Goal: Book appointment/travel/reservation

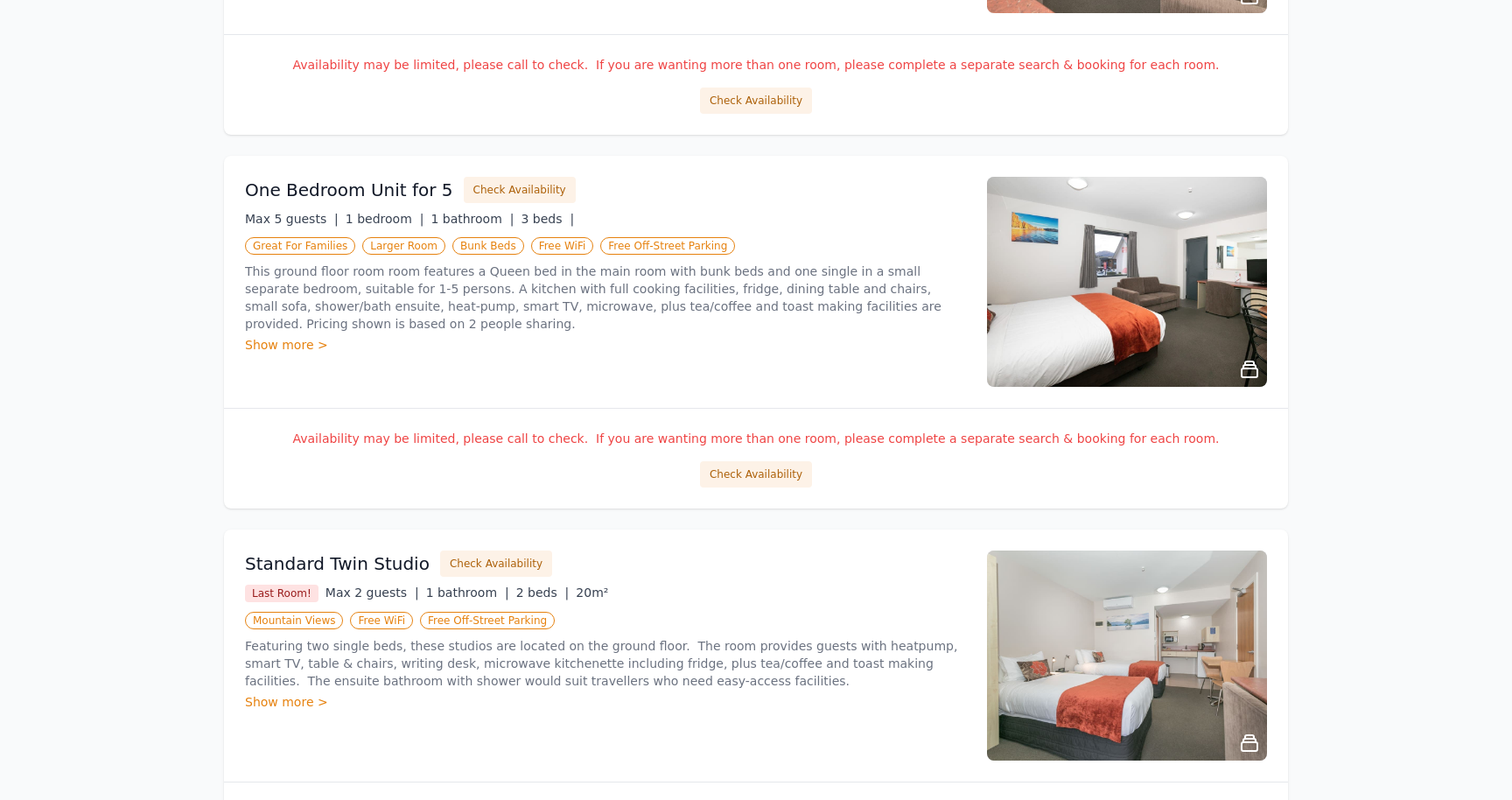
scroll to position [1343, 0]
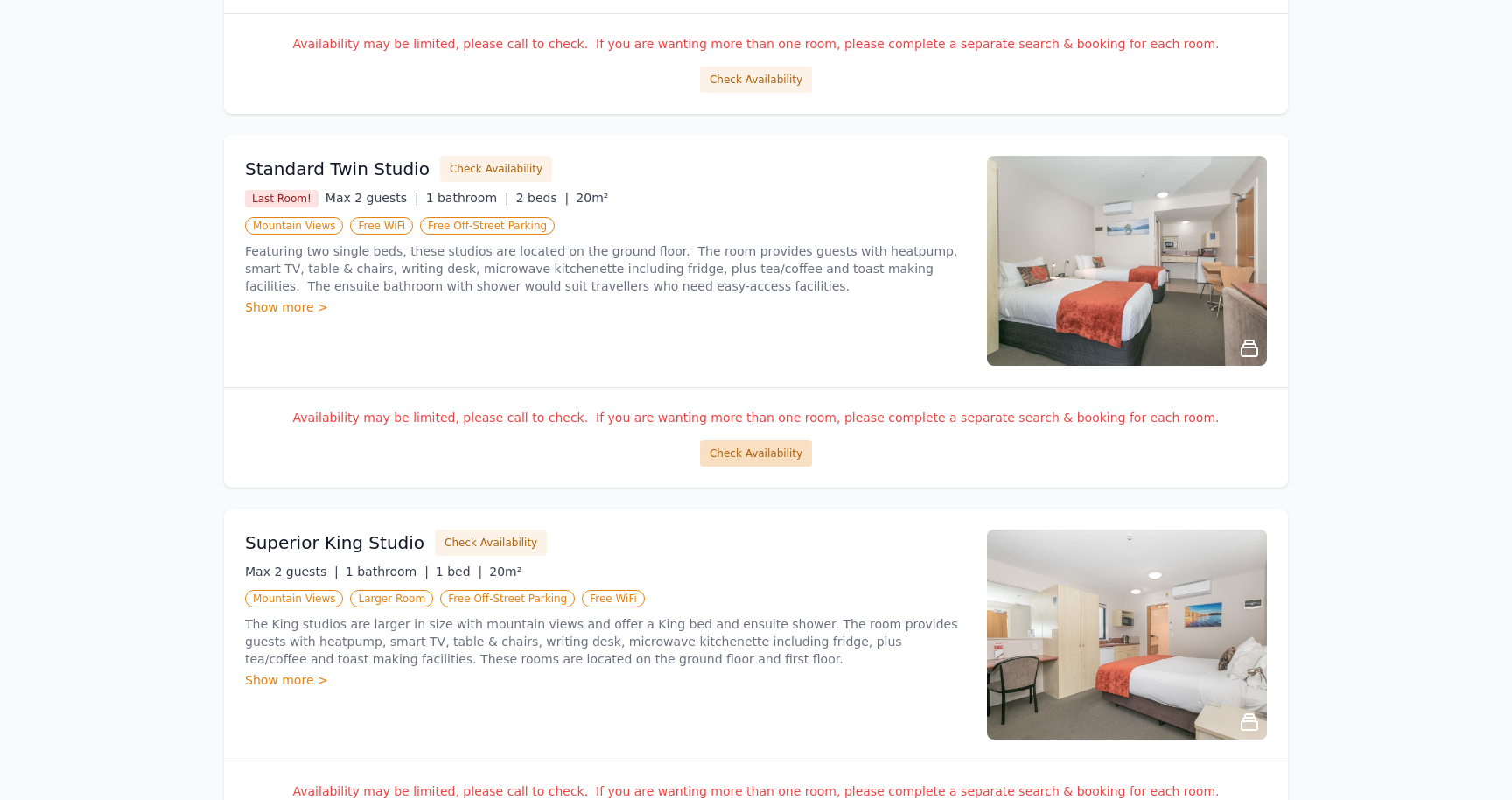
click at [731, 460] on button "Check Availability" at bounding box center [756, 454] width 112 height 27
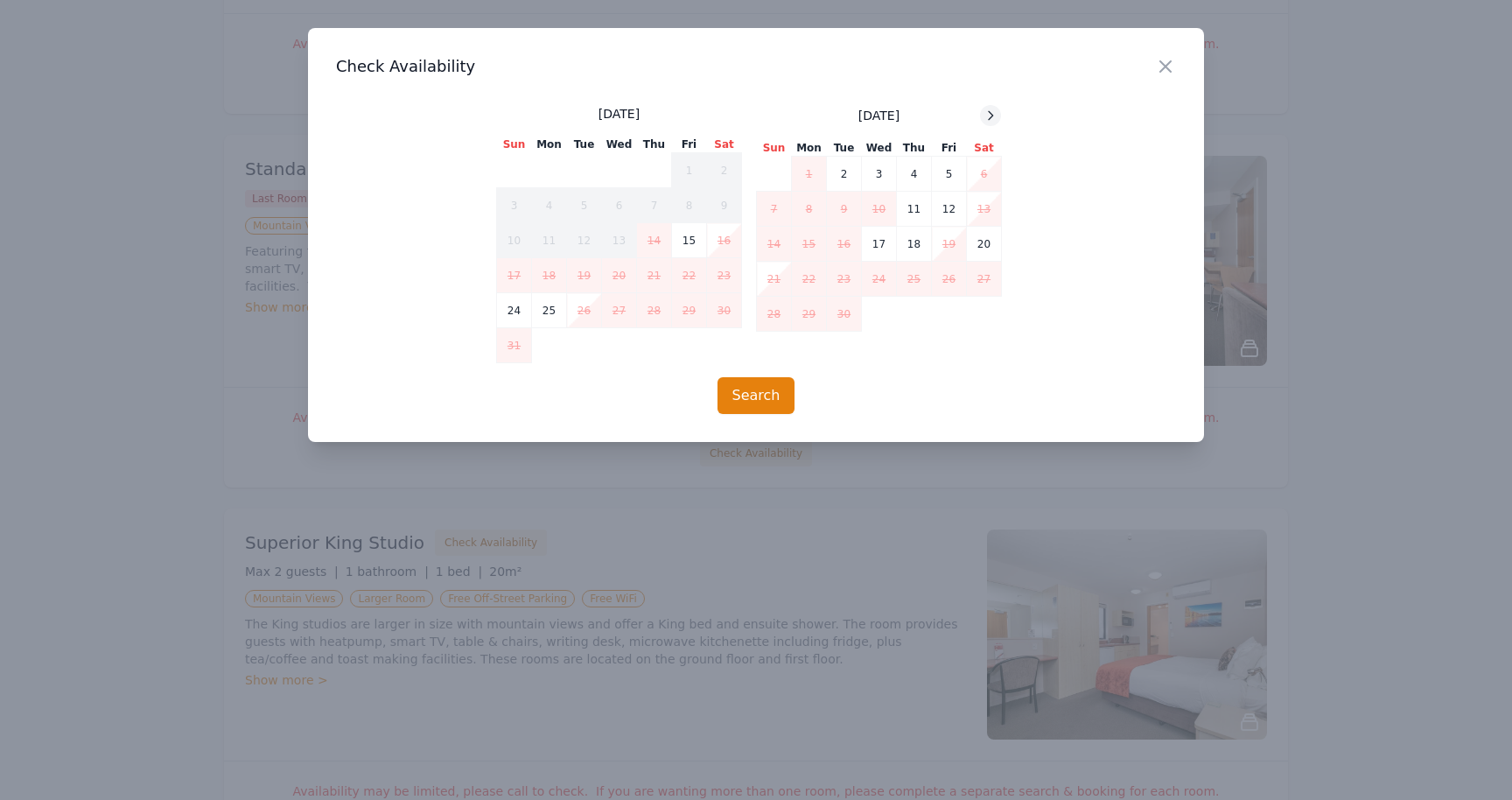
click at [990, 113] on icon at bounding box center [991, 115] width 5 height 8
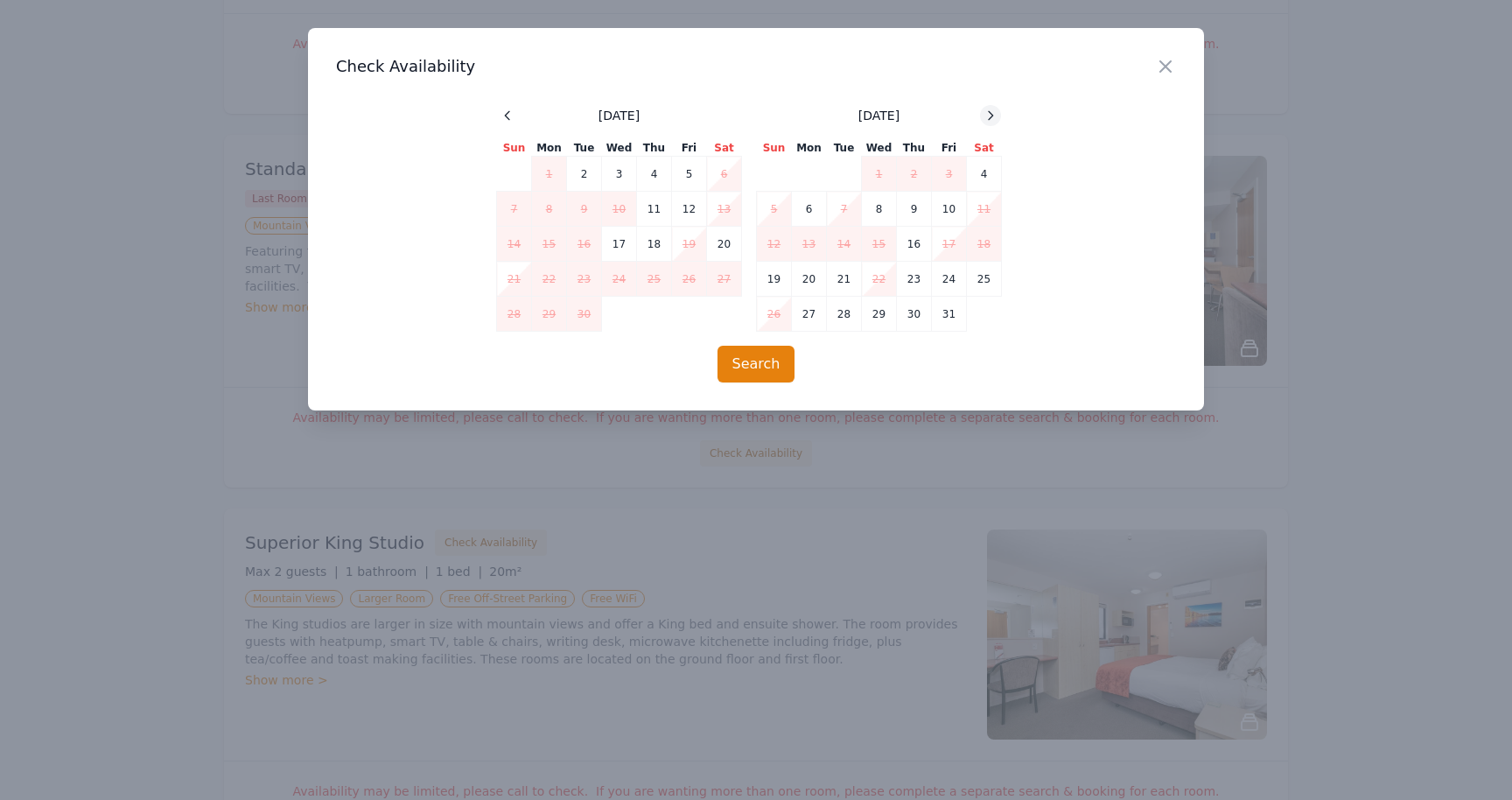
click at [994, 109] on icon at bounding box center [990, 115] width 14 height 14
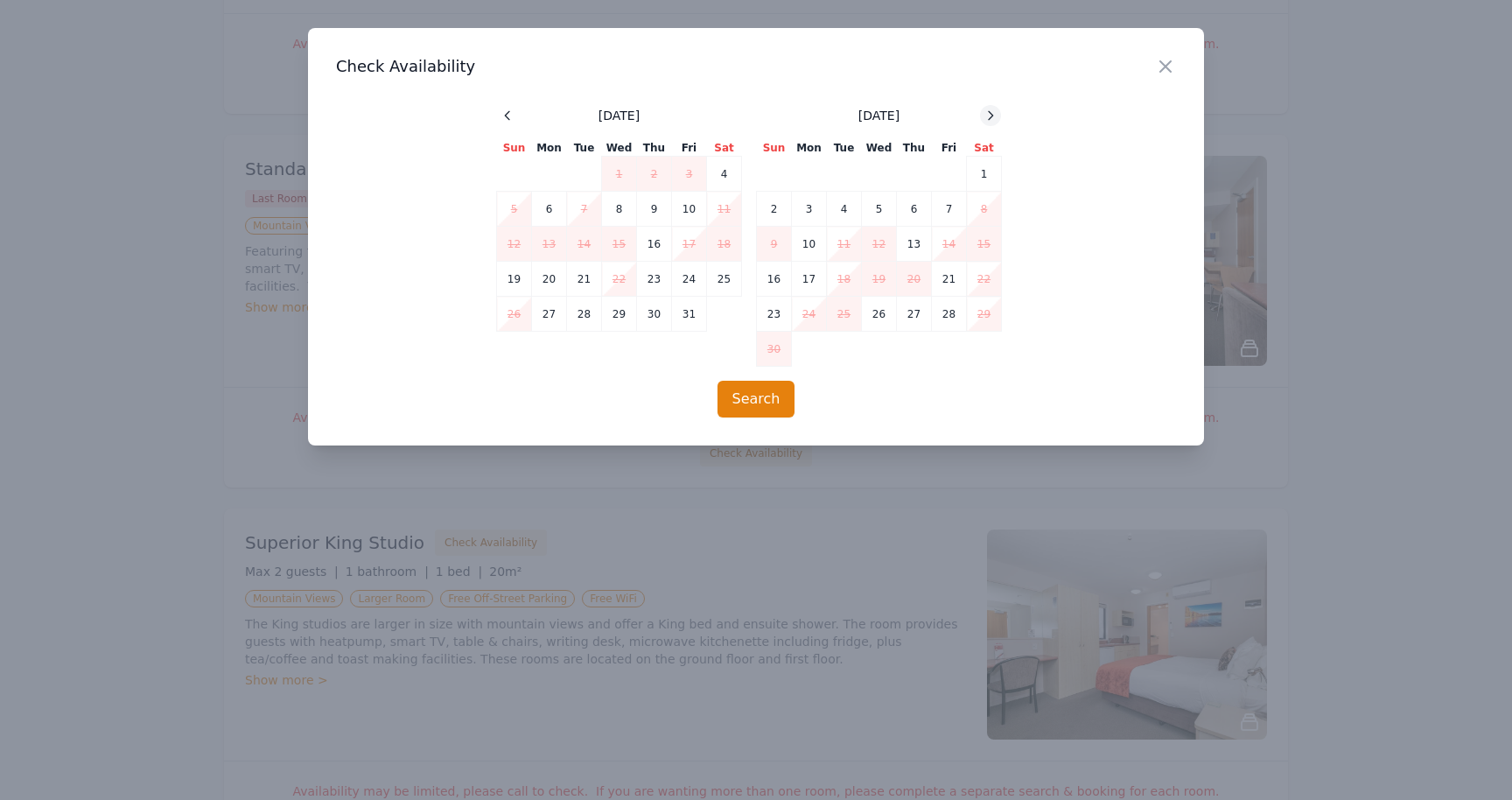
click at [992, 115] on icon at bounding box center [991, 115] width 5 height 8
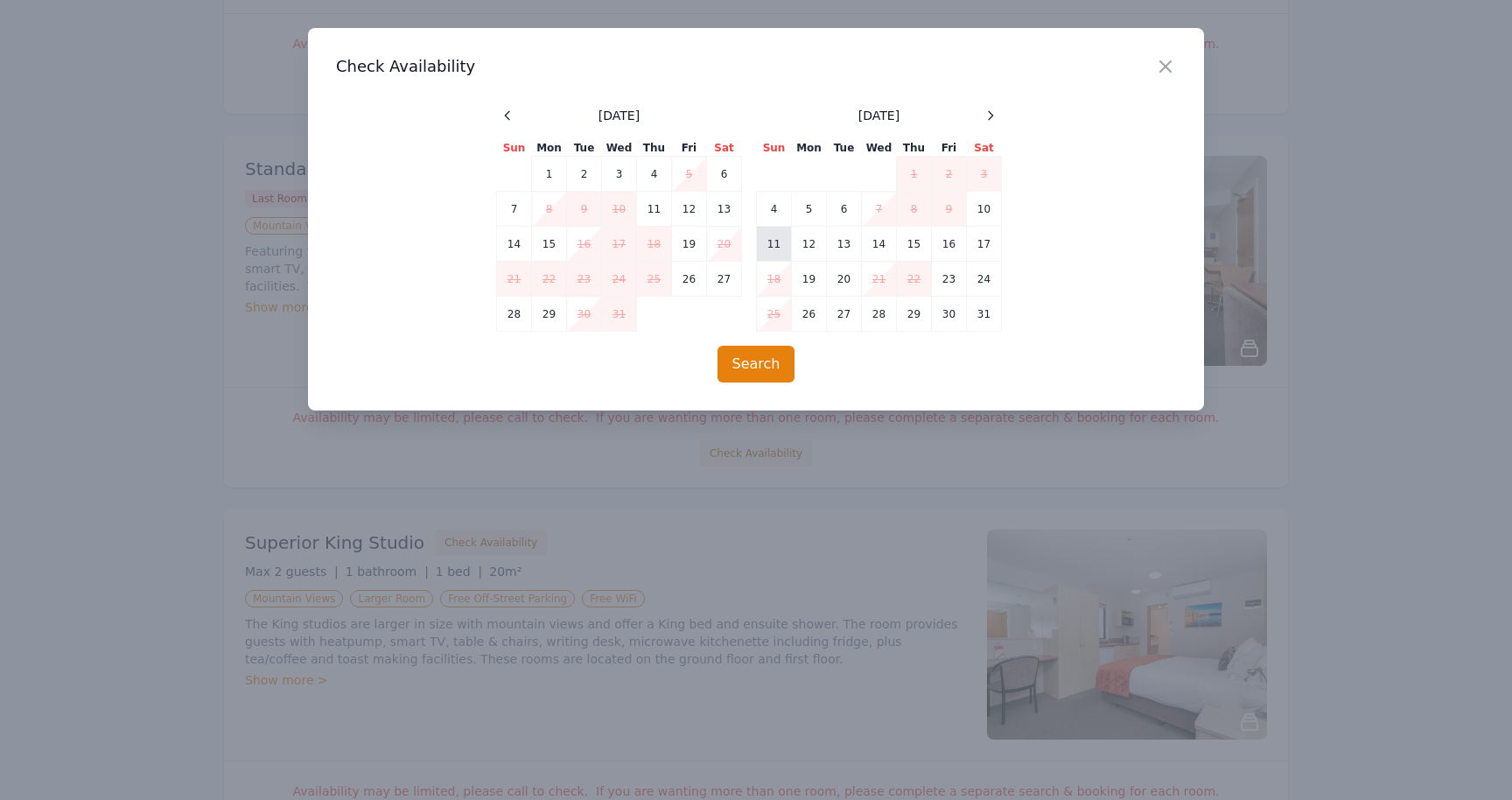
click at [774, 246] on td "11" at bounding box center [774, 244] width 35 height 35
click at [813, 241] on td "12" at bounding box center [809, 244] width 35 height 35
click at [775, 242] on td "11" at bounding box center [774, 244] width 35 height 35
click at [1166, 64] on icon "button" at bounding box center [1165, 67] width 21 height 21
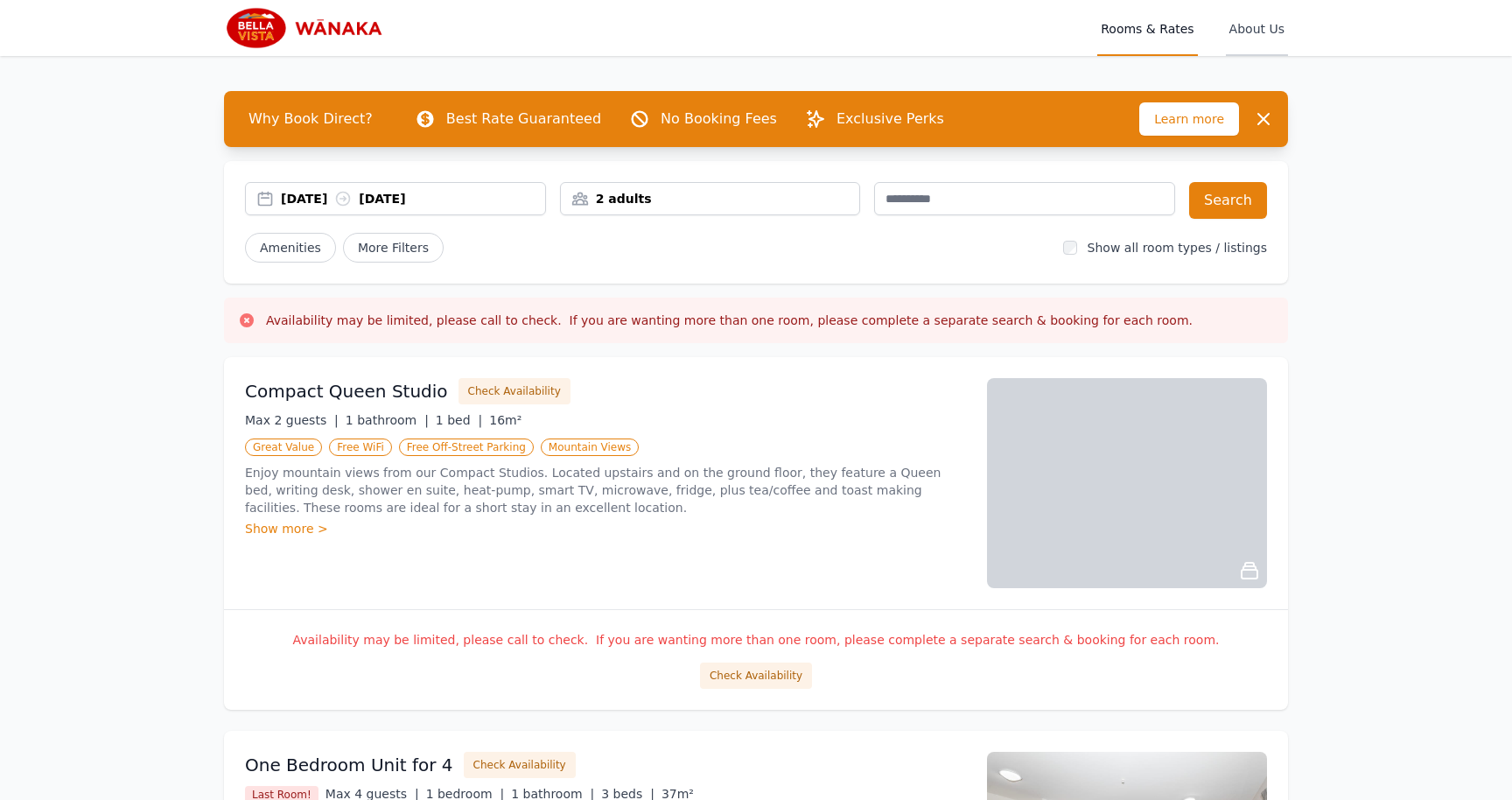
scroll to position [0, 0]
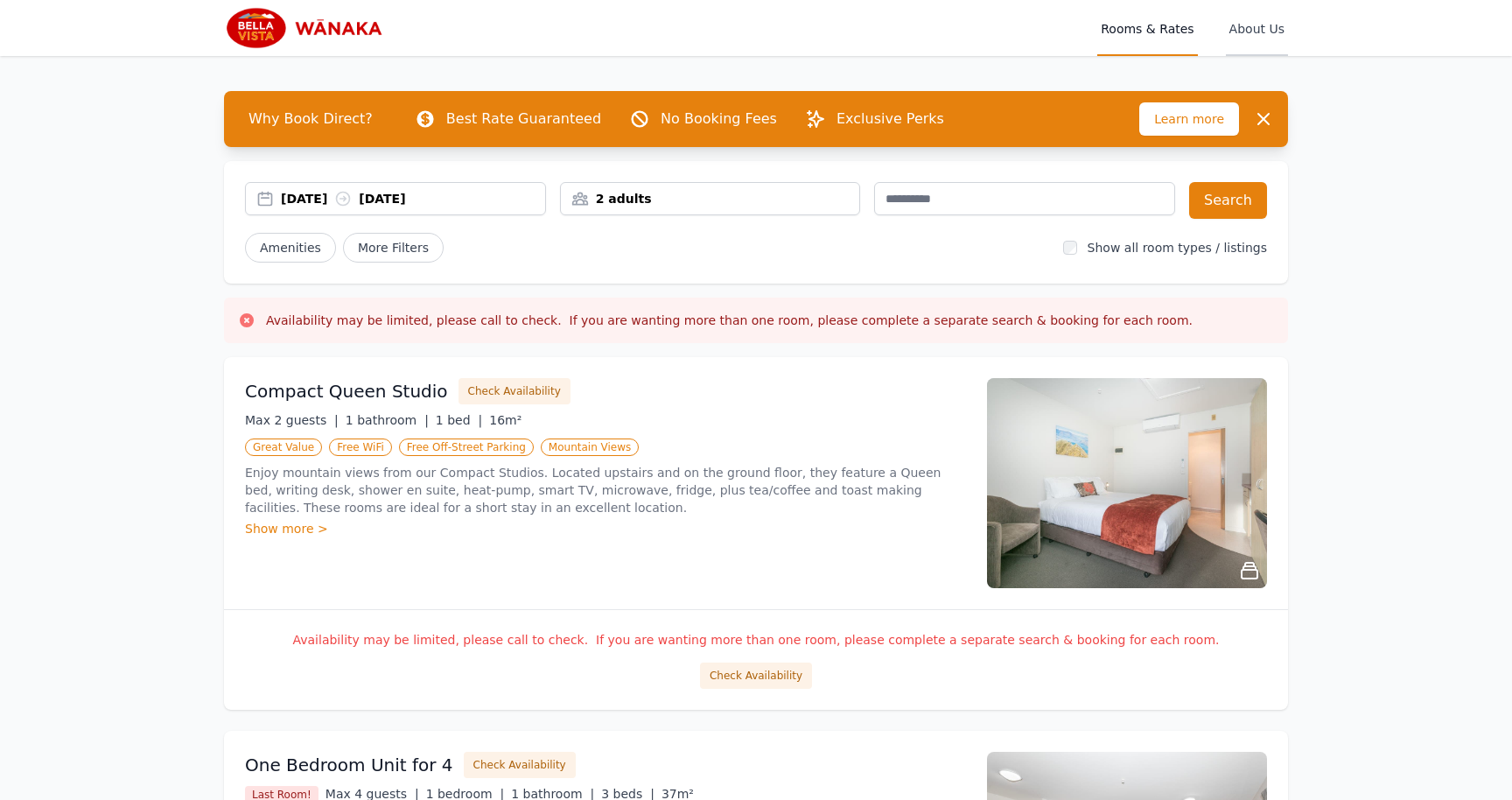
click at [1257, 33] on span "About Us" at bounding box center [1256, 28] width 62 height 56
